Goal: Navigation & Orientation: Find specific page/section

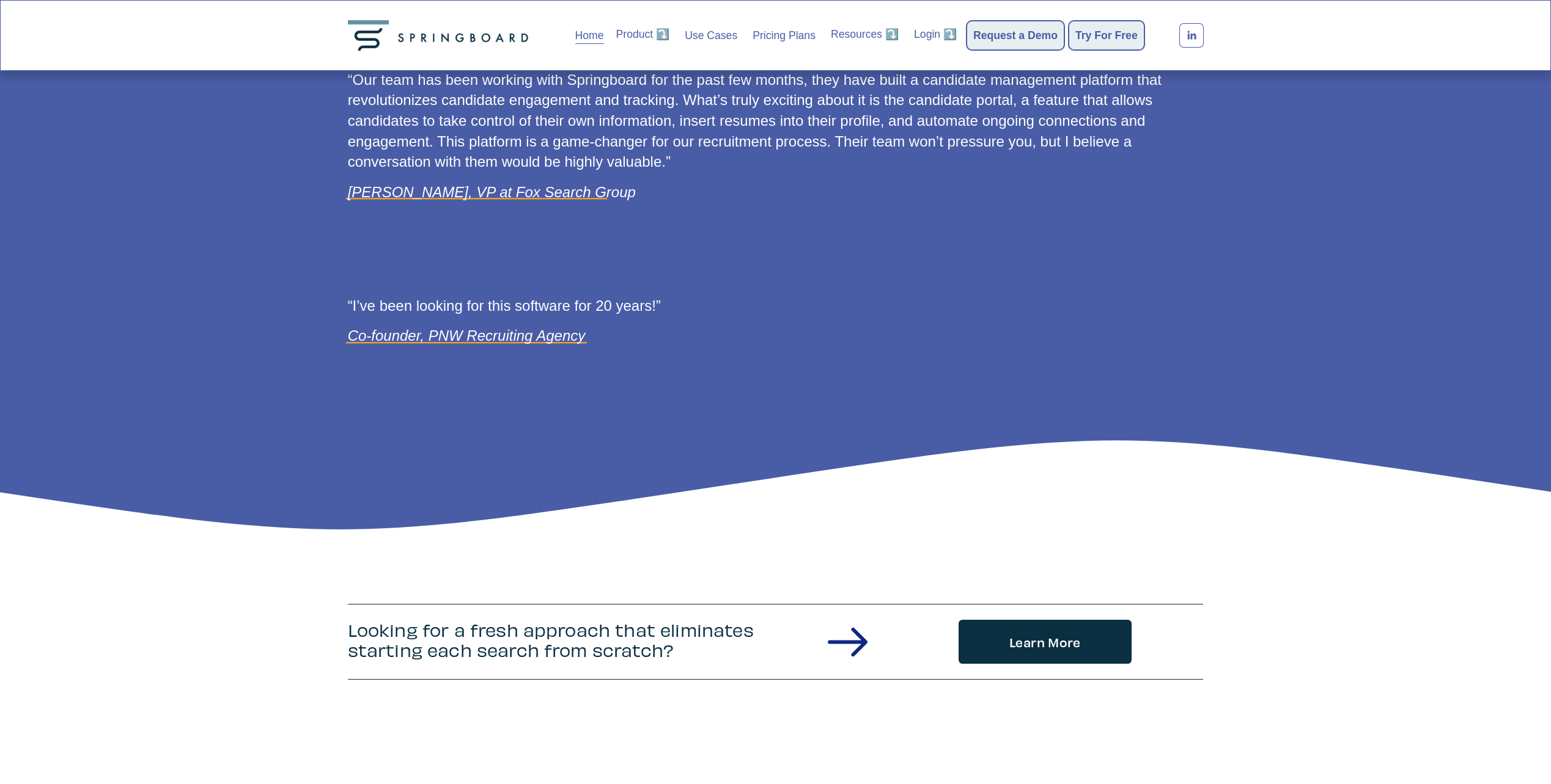
scroll to position [1719, 0]
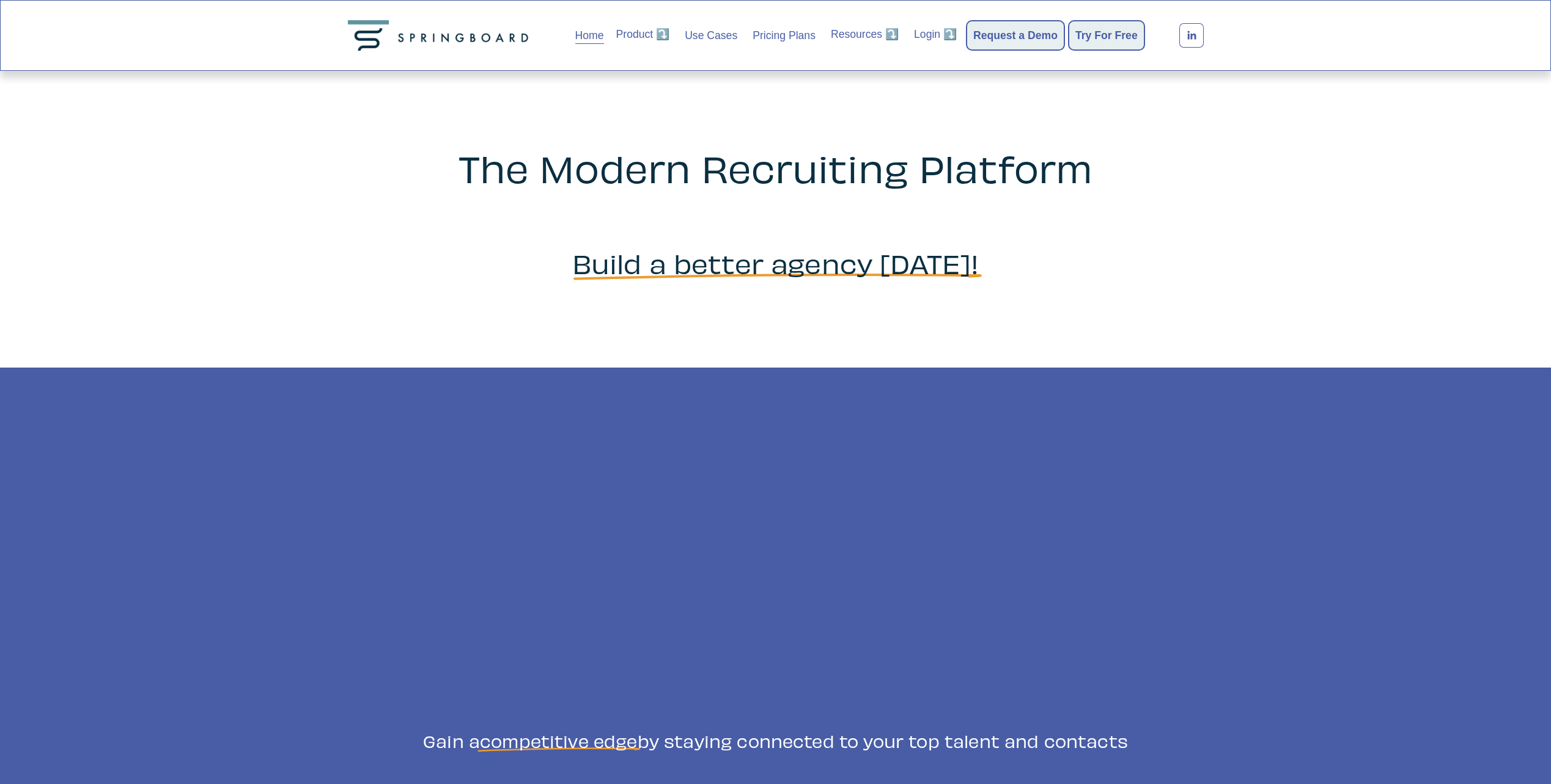
click at [0, 0] on link "Blog" at bounding box center [0, 0] width 0 height 0
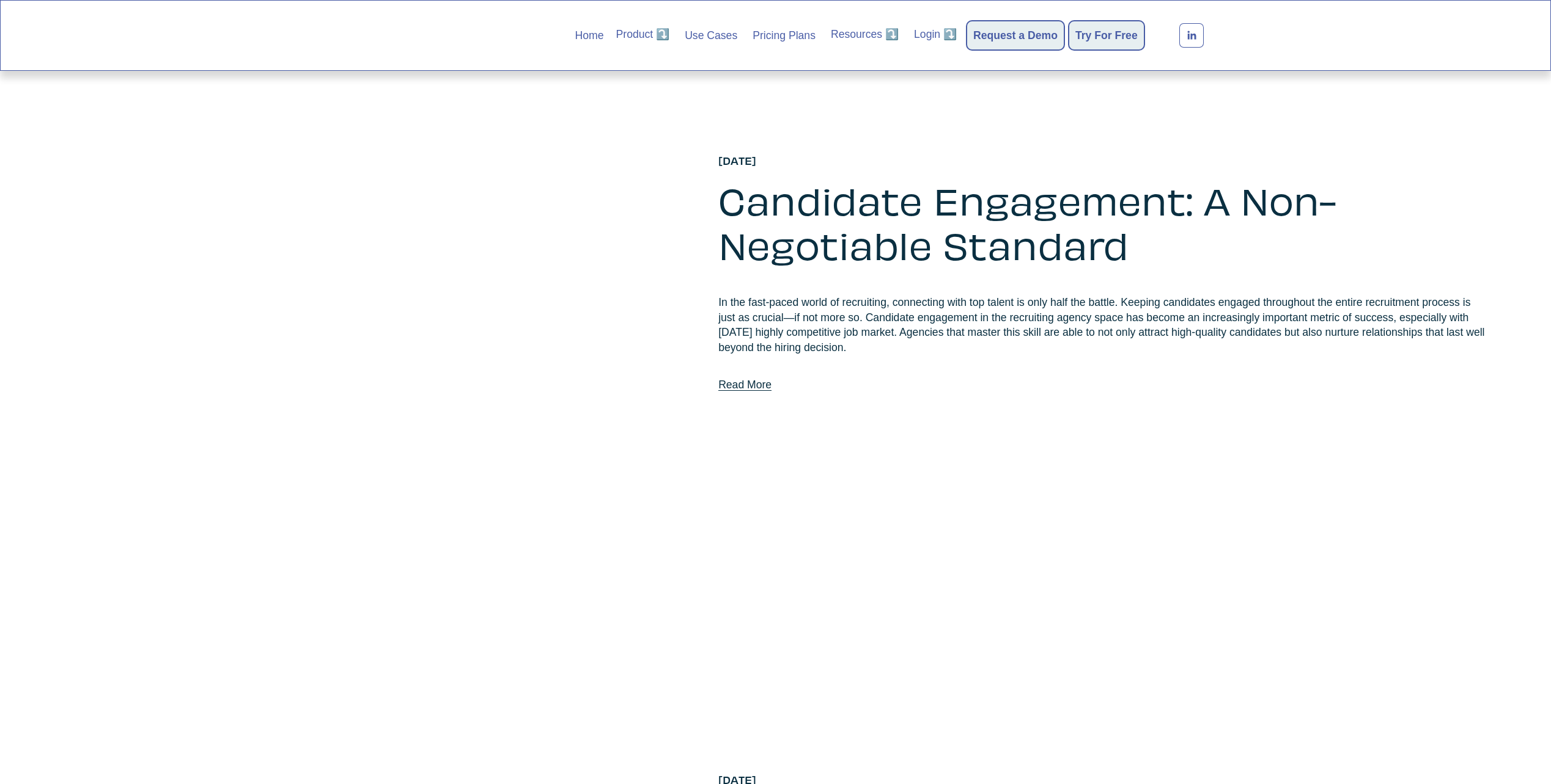
scroll to position [1344, 0]
